Goal: Task Accomplishment & Management: Manage account settings

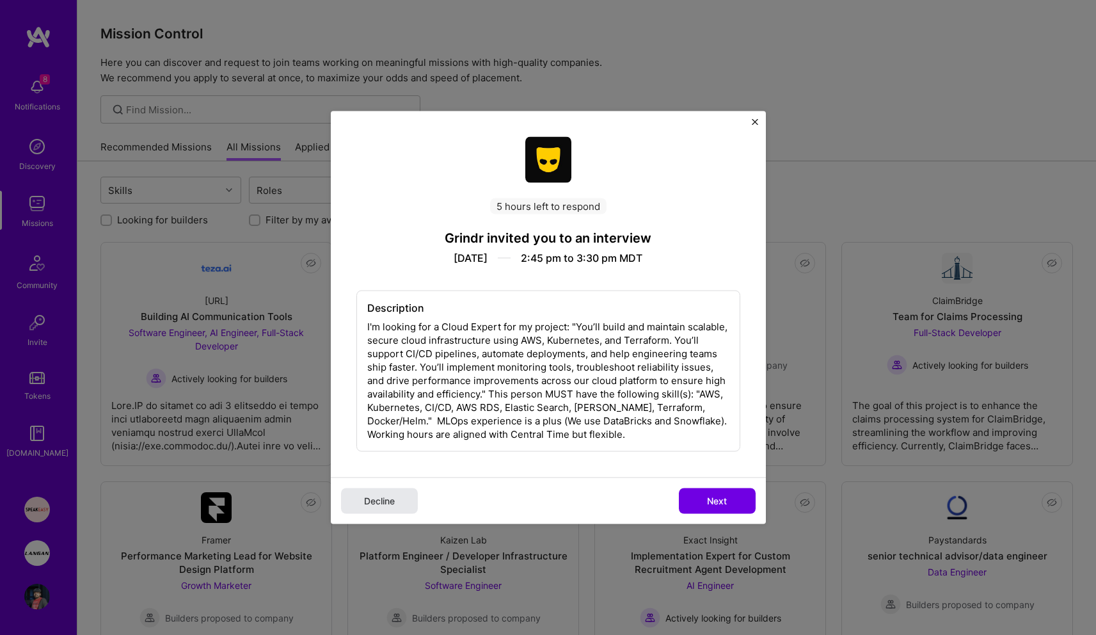
click at [379, 498] on span "Decline" at bounding box center [379, 501] width 31 height 13
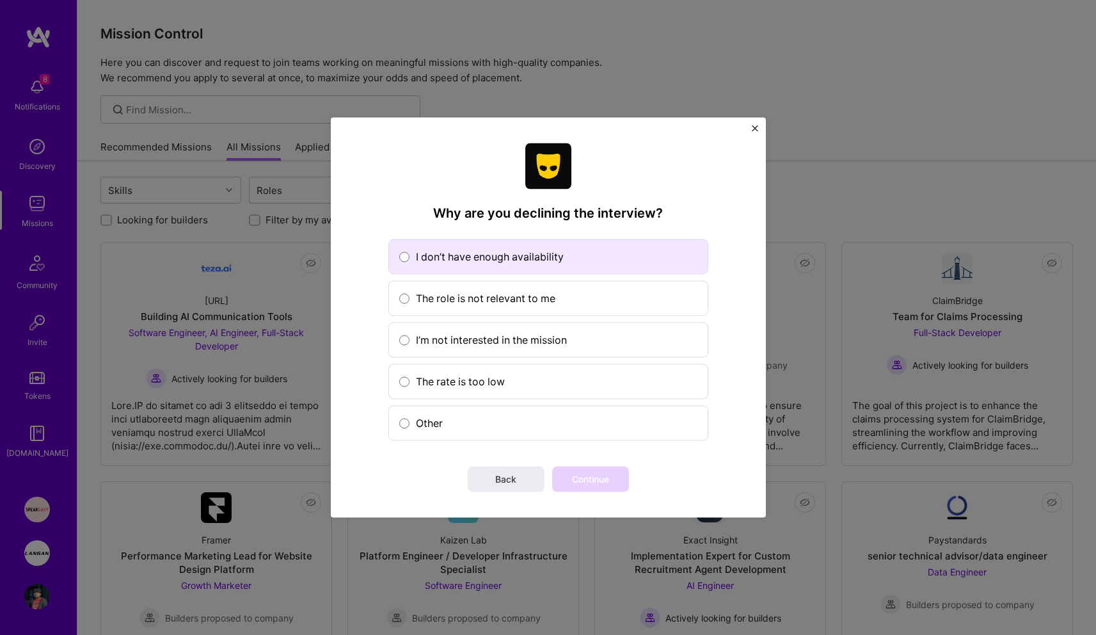
click at [530, 260] on span "I don’t have enough availability" at bounding box center [557, 256] width 282 height 13
click at [0, 0] on input "I don’t have enough availability" at bounding box center [0, 0] width 0 height 0
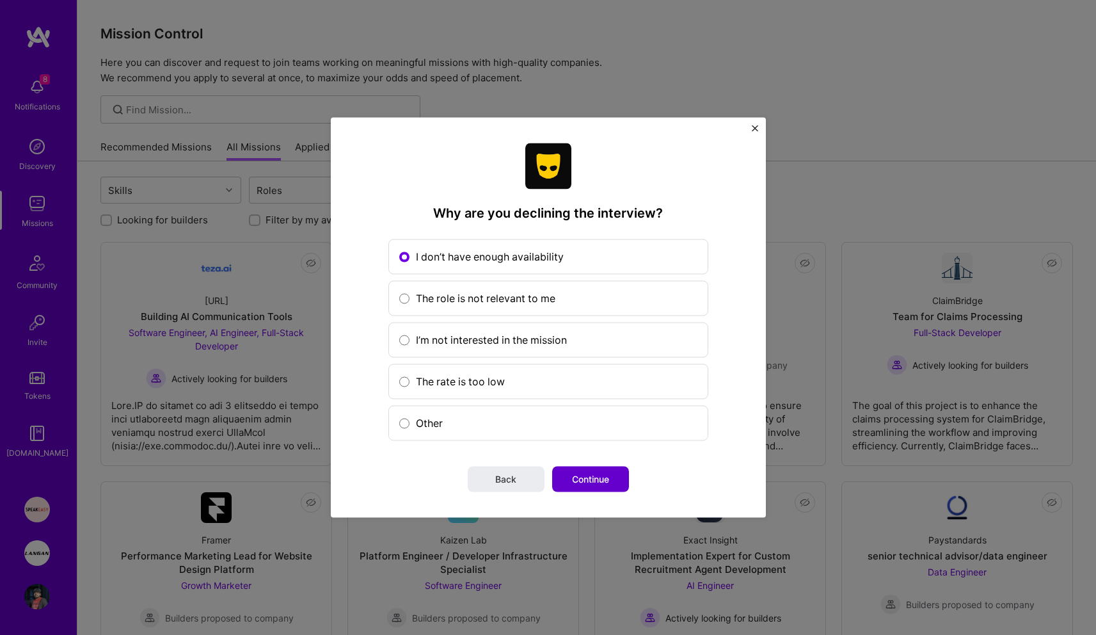
click at [587, 480] on span "Continue" at bounding box center [590, 479] width 37 height 13
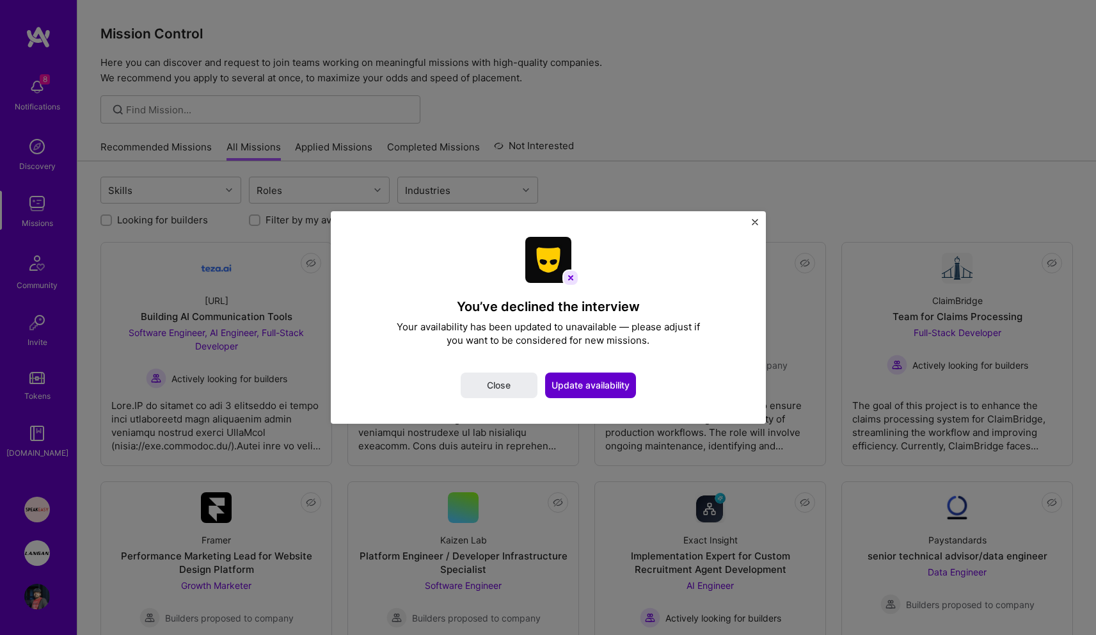
click at [620, 381] on span "Update availability" at bounding box center [591, 385] width 78 height 13
